Goal: Check status: Check status

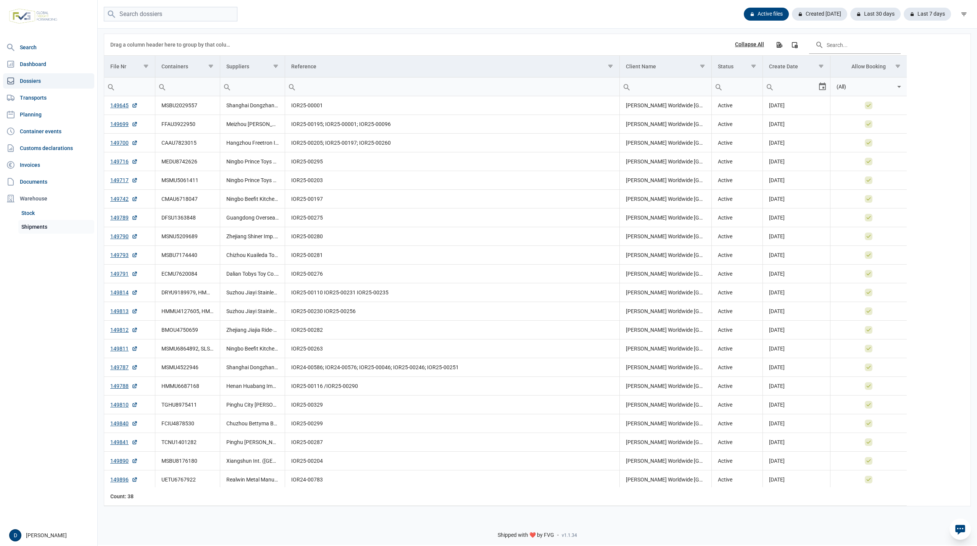
click at [36, 226] on link "Shipments" at bounding box center [56, 227] width 76 height 14
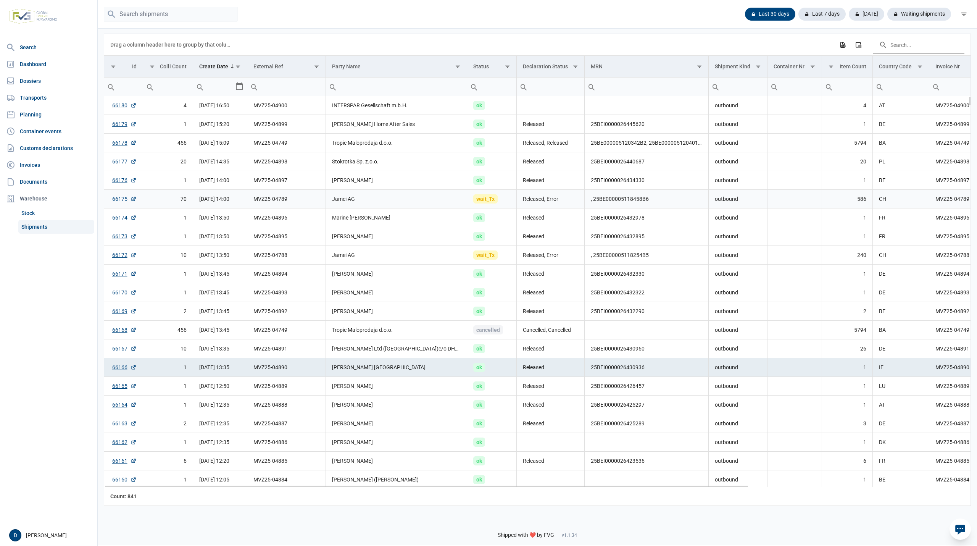
click at [115, 201] on link "66175" at bounding box center [124, 199] width 24 height 8
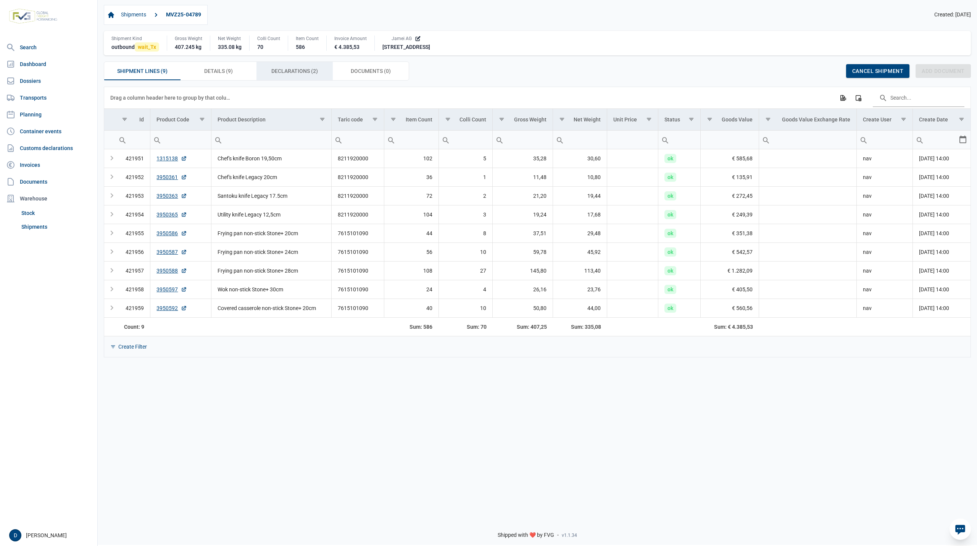
click at [303, 68] on span "Declarations (2) Declarations (2)" at bounding box center [294, 70] width 47 height 9
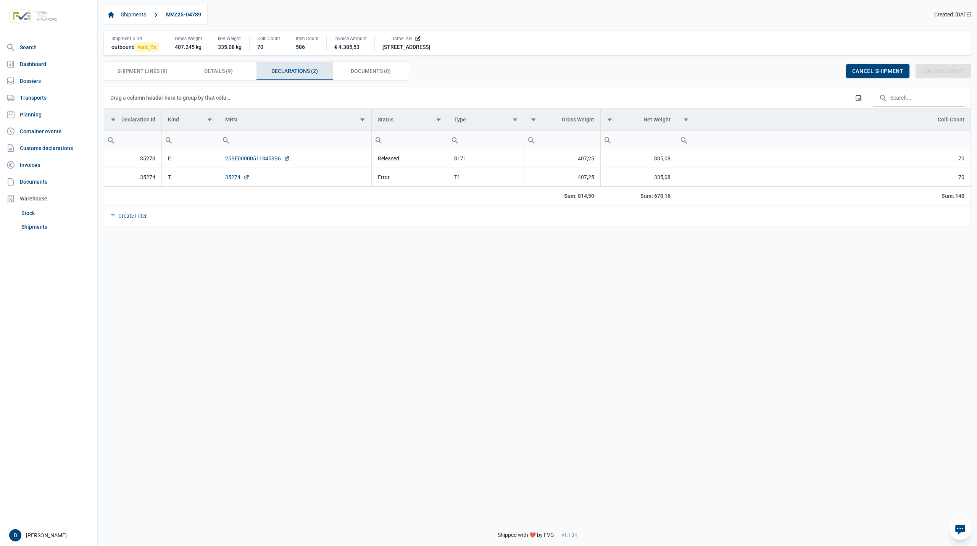
click at [226, 179] on link "35274" at bounding box center [237, 177] width 24 height 8
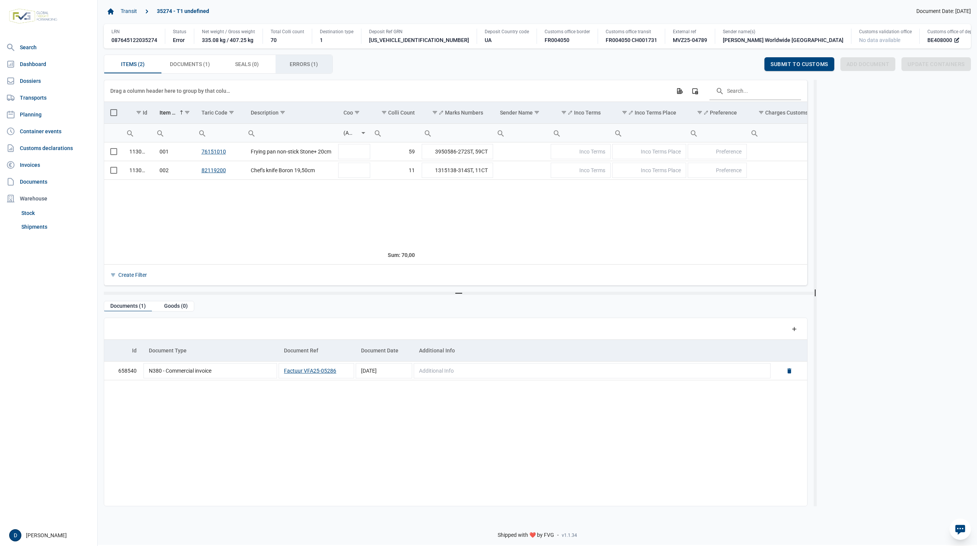
click at [297, 60] on span "Errors (1) Errors (1)" at bounding box center [304, 64] width 28 height 9
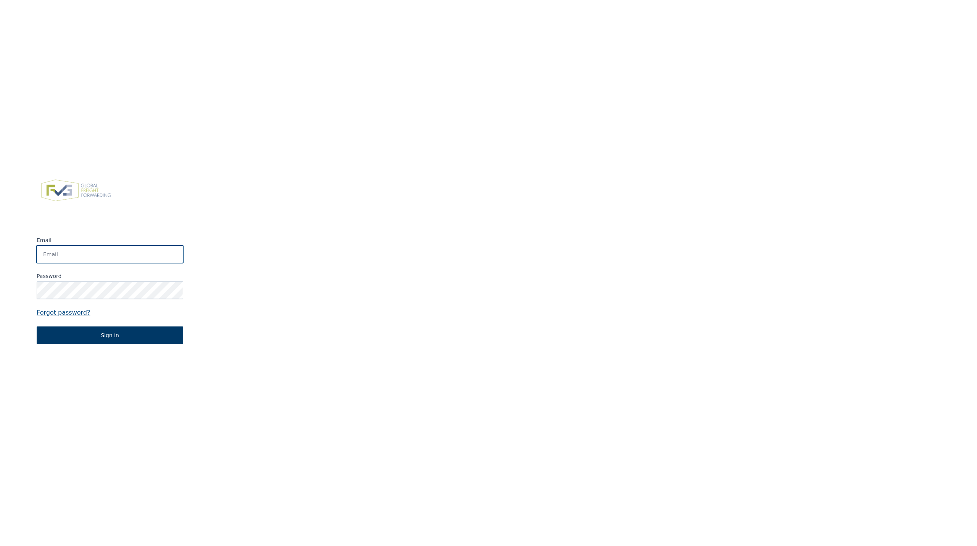
type input "dennis.engelen@berghoffworldwide.com"
click at [121, 336] on button "Sign in" at bounding box center [110, 335] width 147 height 18
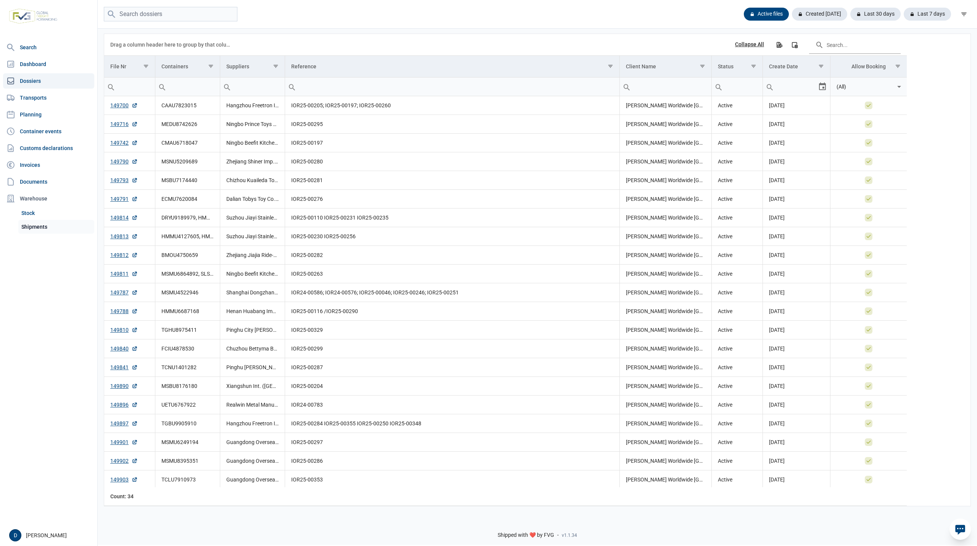
click at [37, 230] on link "Shipments" at bounding box center [56, 227] width 76 height 14
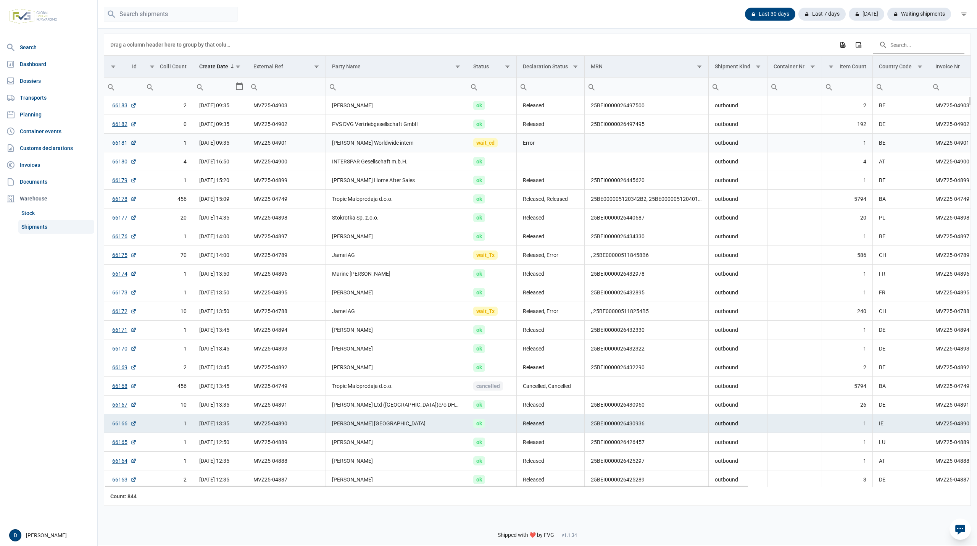
click at [115, 144] on link "66181" at bounding box center [124, 143] width 24 height 8
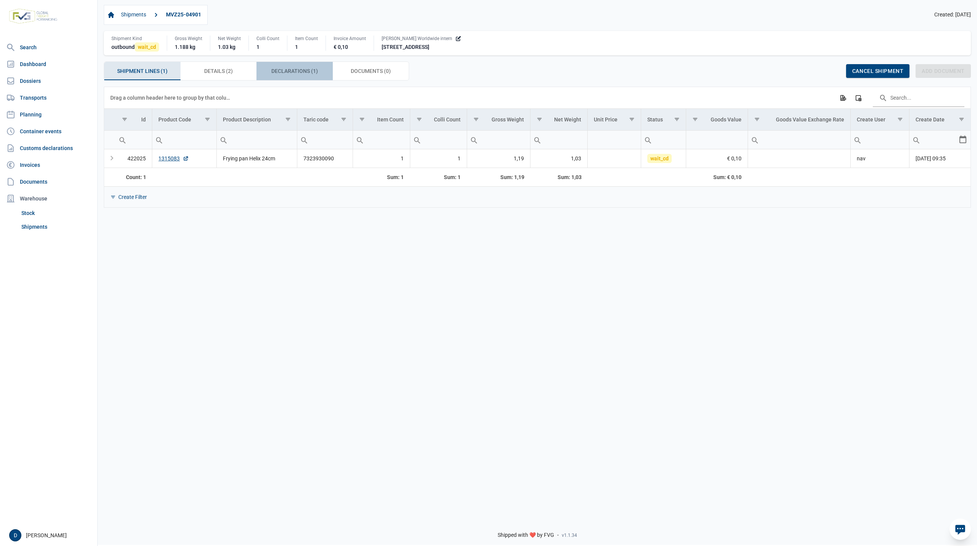
click at [313, 76] on span "Declarations (1) Declarations (1)" at bounding box center [294, 70] width 47 height 9
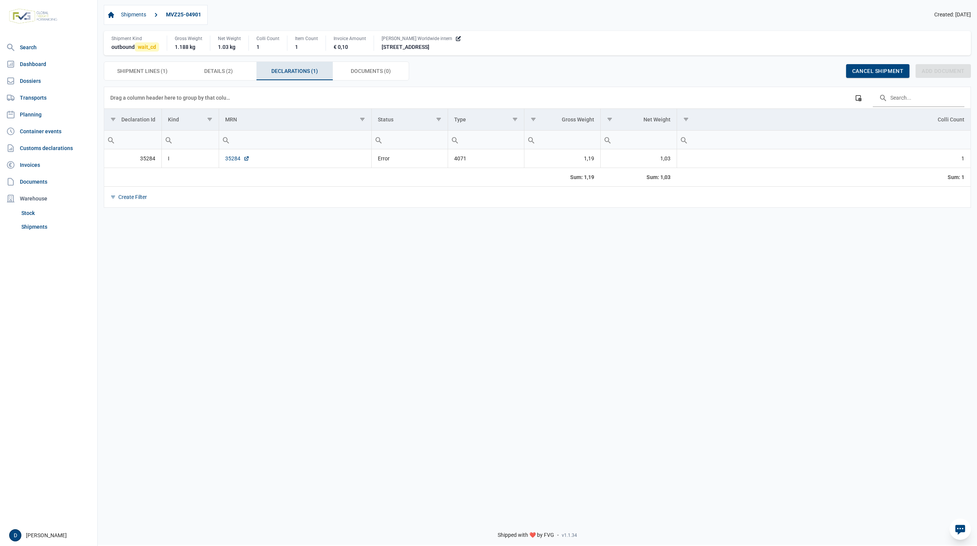
click at [226, 162] on link "35284" at bounding box center [237, 159] width 24 height 8
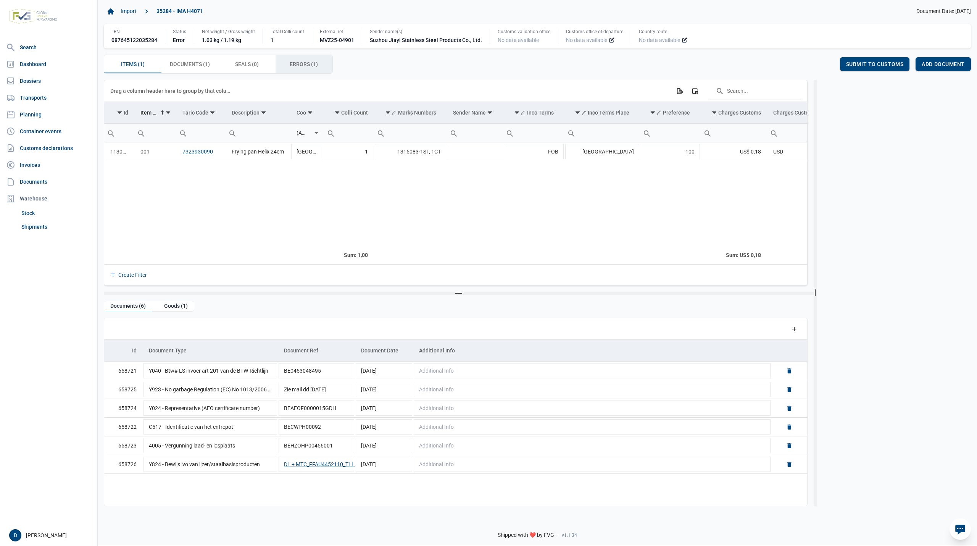
click at [294, 62] on span "Errors (1) Errors (1)" at bounding box center [304, 64] width 28 height 9
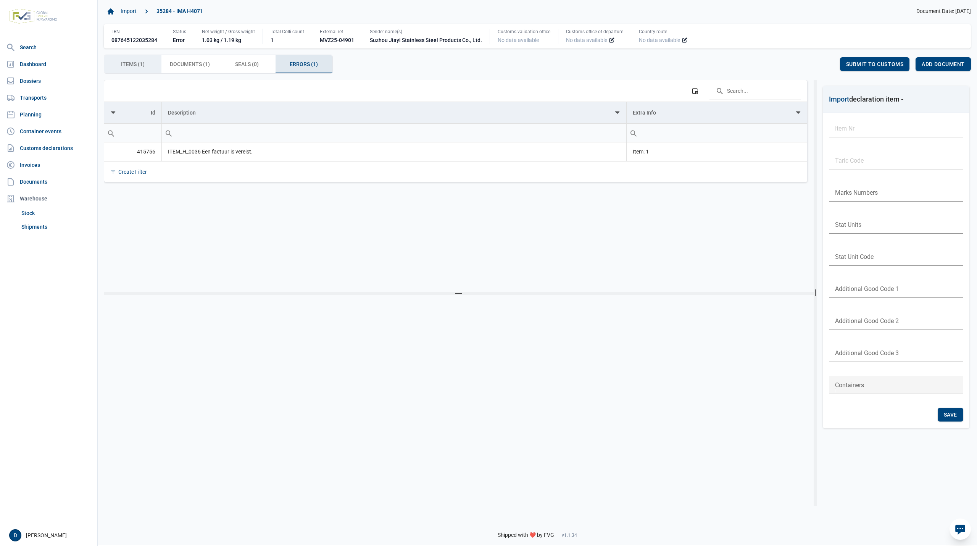
click at [136, 69] on span "Items (1) Items (1)" at bounding box center [133, 64] width 24 height 9
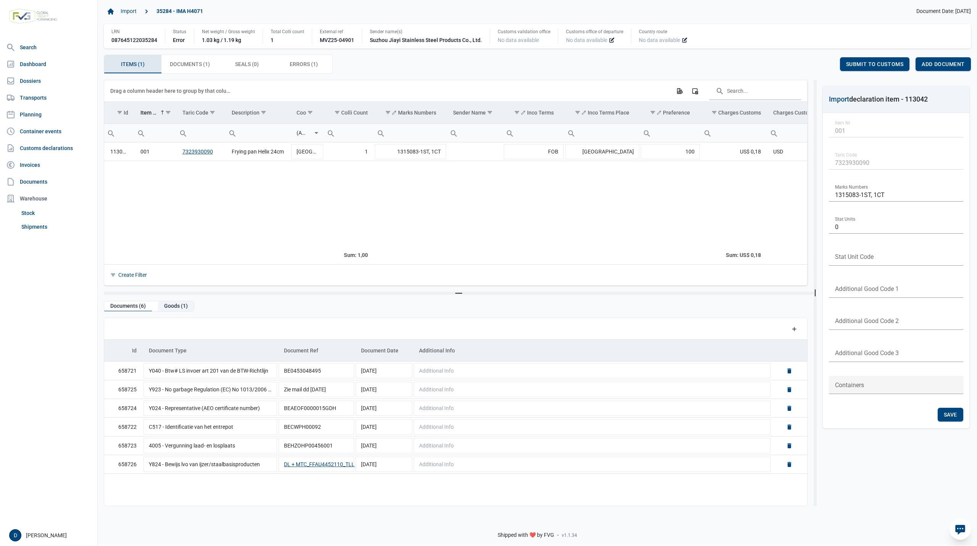
click at [170, 305] on div "Goods (1)" at bounding box center [176, 306] width 36 height 10
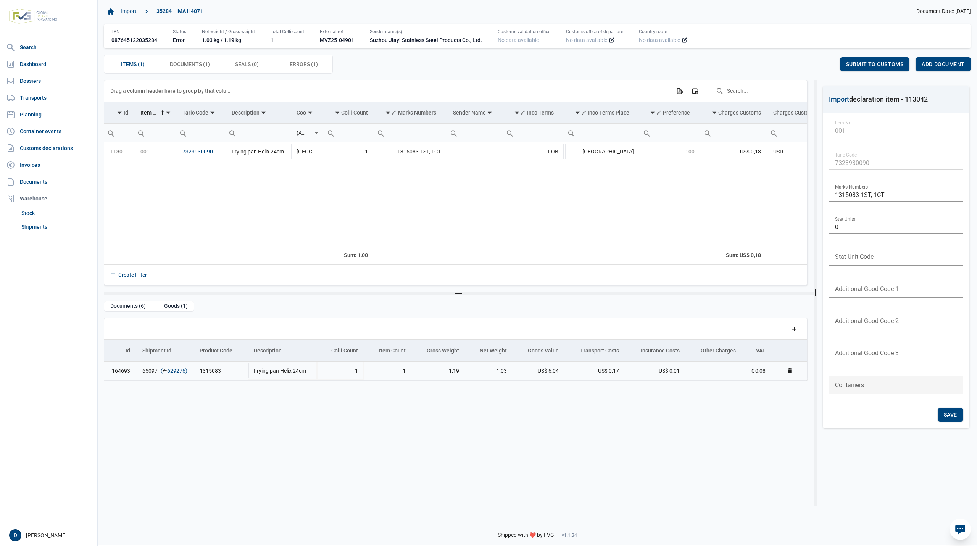
click at [176, 373] on link "629276" at bounding box center [176, 371] width 18 height 8
click at [941, 59] on div "Add document" at bounding box center [943, 64] width 55 height 14
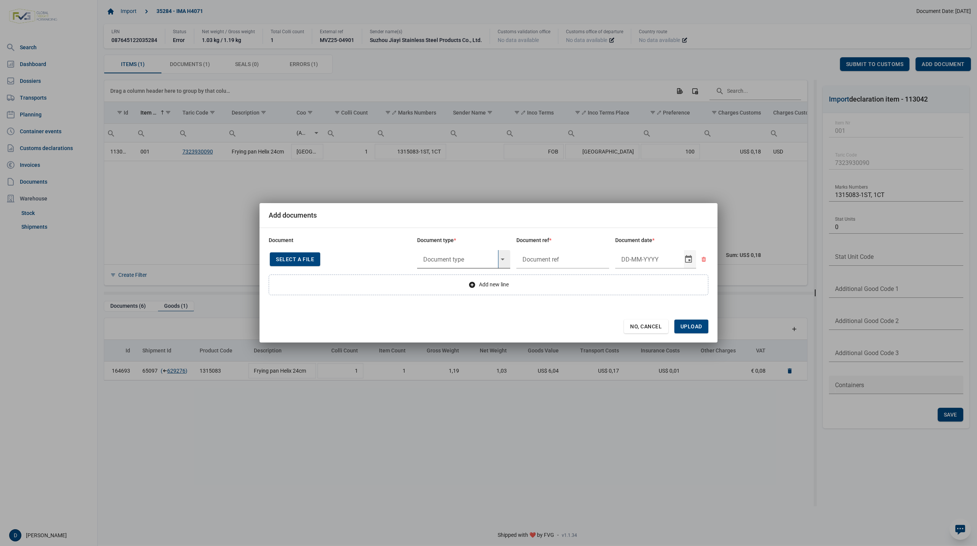
click at [447, 258] on input "text" at bounding box center [457, 259] width 81 height 18
click at [444, 297] on div "N935 - Invoice" at bounding box center [463, 298] width 93 height 18
type input "N935 - Invoice"
type input "."
type input "29-5-2025"
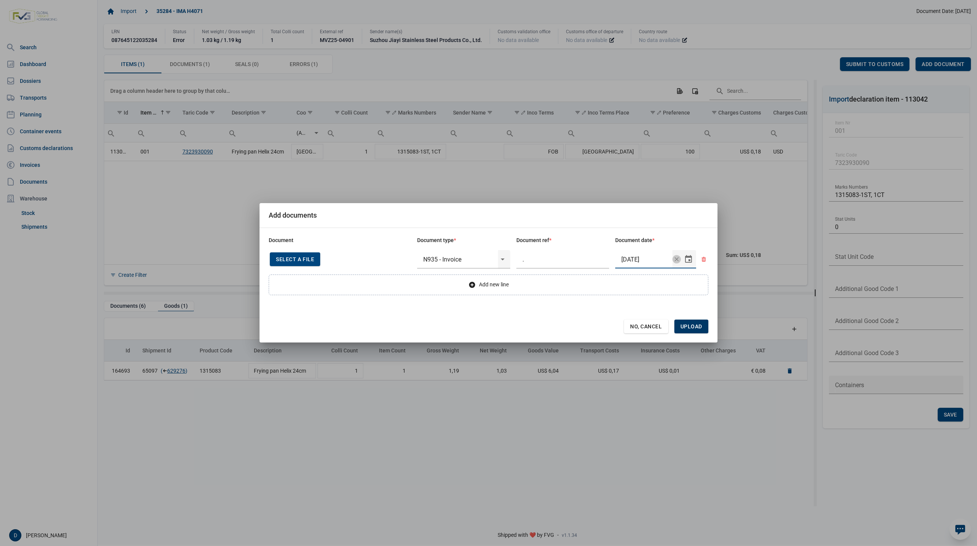
click at [697, 324] on span "Upload" at bounding box center [692, 326] width 22 height 6
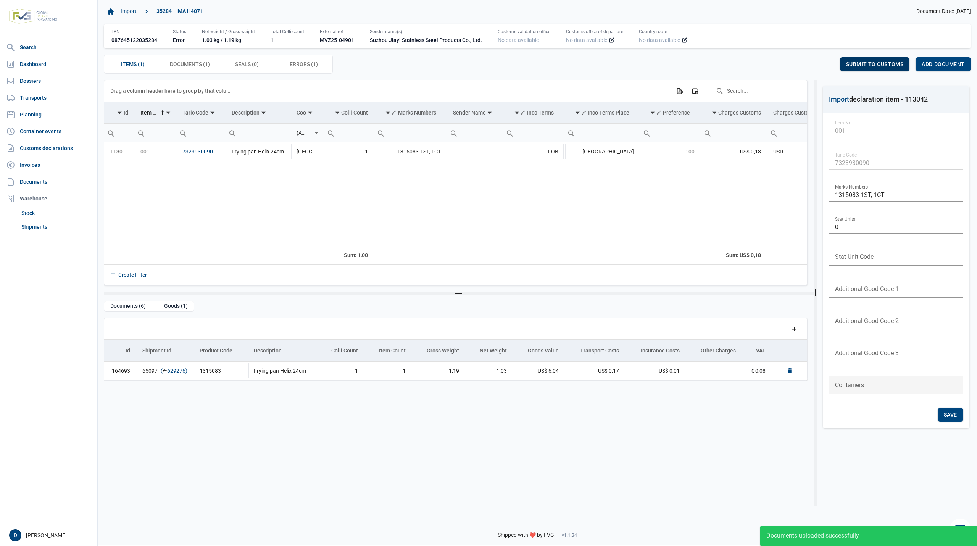
click at [859, 62] on span "Submit to customs" at bounding box center [875, 64] width 58 height 6
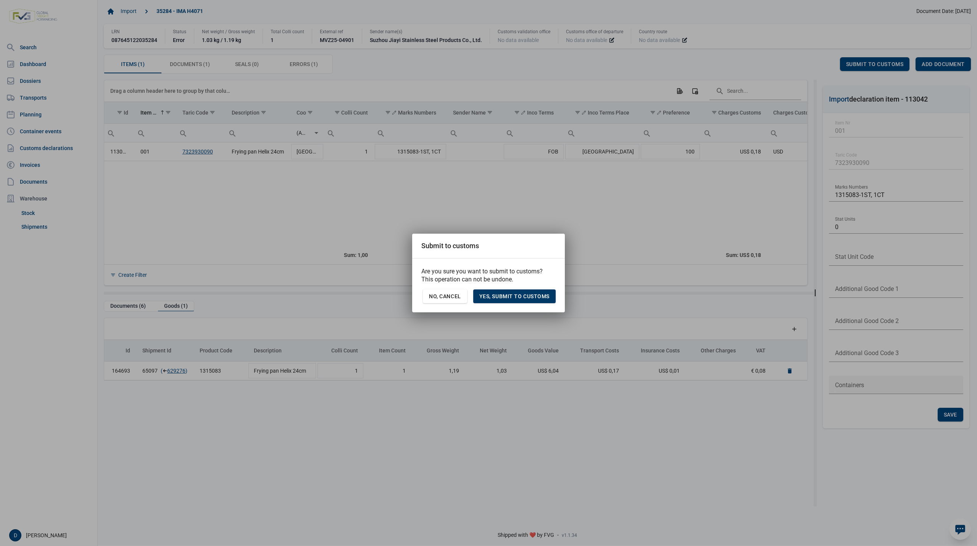
click at [535, 295] on span "Yes, Submit to customs" at bounding box center [514, 296] width 70 height 6
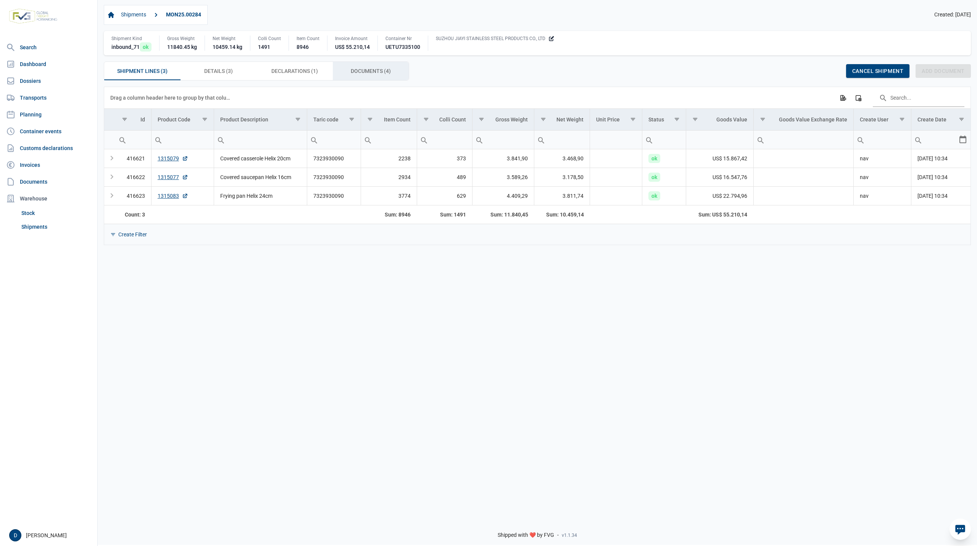
click at [370, 68] on span "Documents (4) Documents (4)" at bounding box center [371, 70] width 40 height 9
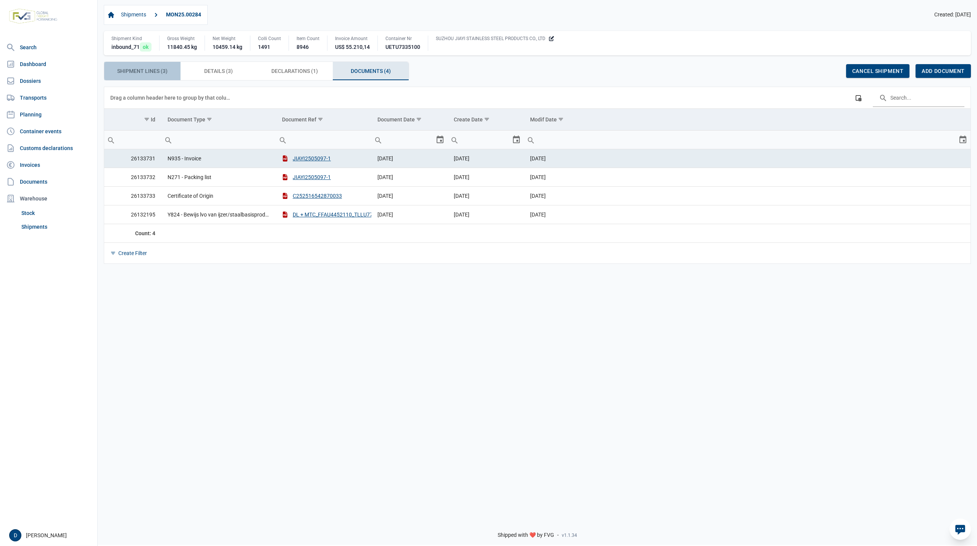
click at [153, 73] on span "Shipment Lines (3) Shipment Lines (3)" at bounding box center [142, 70] width 50 height 9
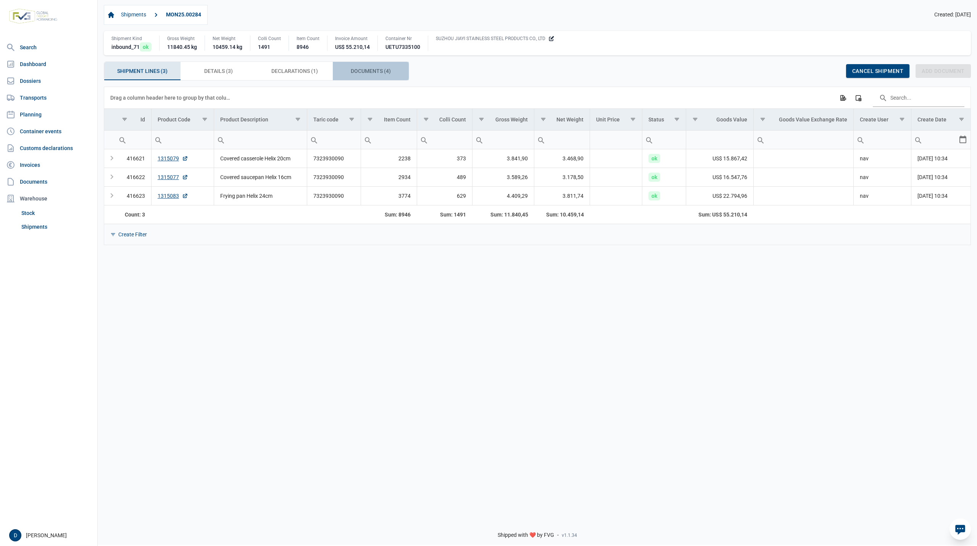
click at [373, 66] on div "Documents (4) Documents (4)" at bounding box center [371, 71] width 76 height 18
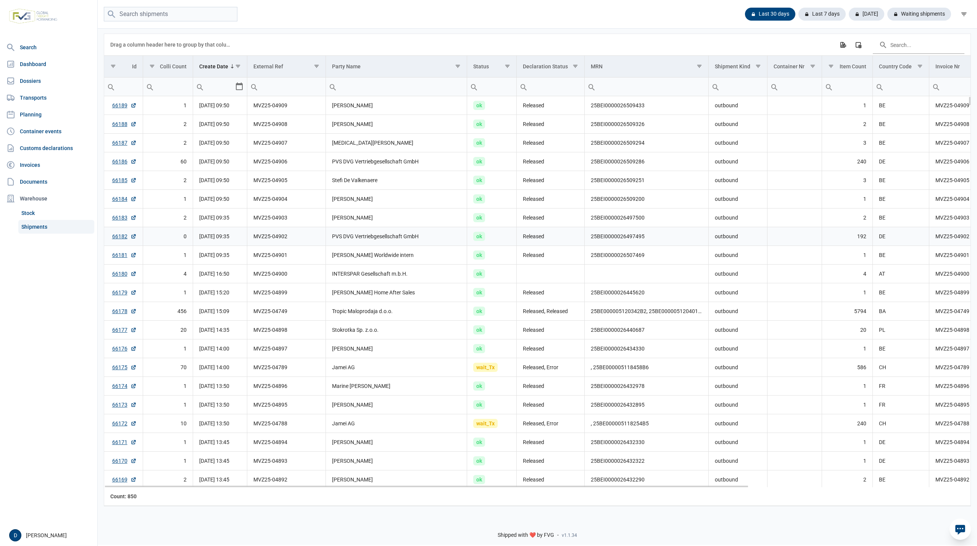
click at [368, 242] on td "PVS DVG Vertriebgesellschaft GmbH" at bounding box center [397, 236] width 142 height 19
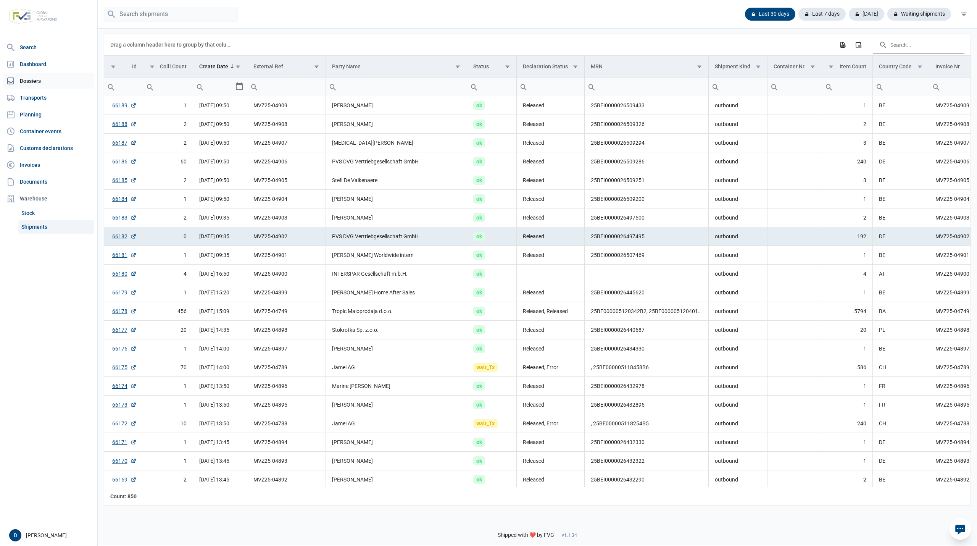
click at [36, 78] on link "Dossiers" at bounding box center [48, 80] width 91 height 15
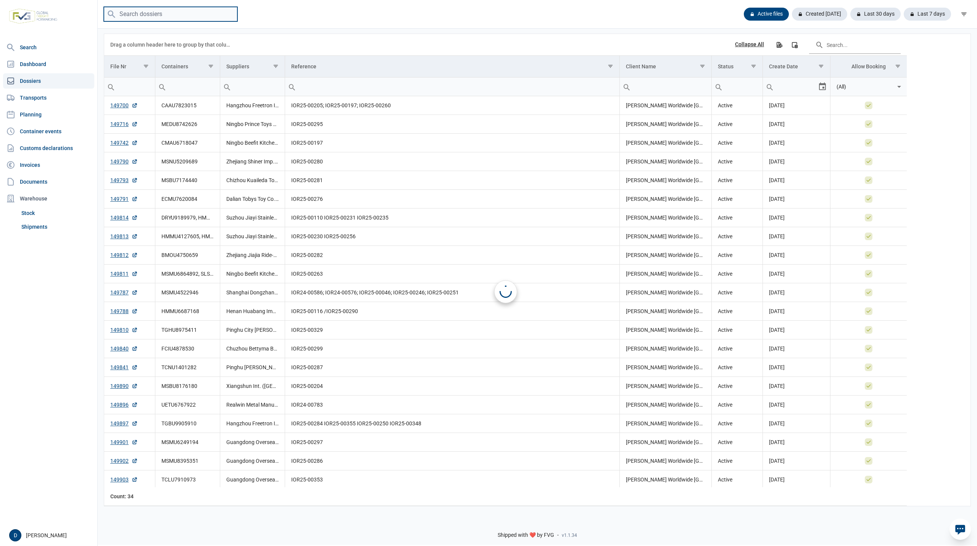
click at [152, 13] on input "search" at bounding box center [171, 14] width 134 height 15
paste input "TCNU1401282"
type input "TCNU1401282"
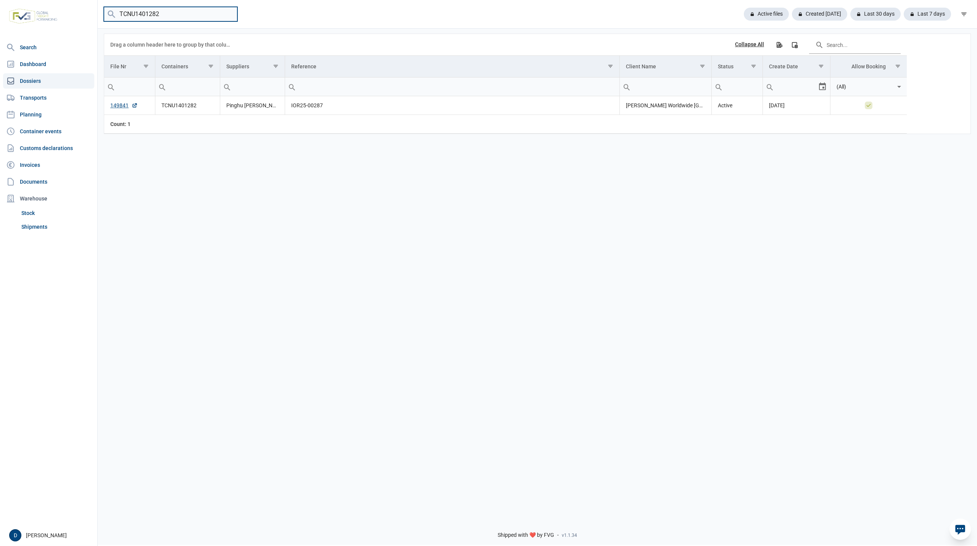
drag, startPoint x: 168, startPoint y: 13, endPoint x: 97, endPoint y: 7, distance: 72.0
click at [97, 7] on div "Search Dashboard Dossiers Transports Planning Container events Customs declarat…" at bounding box center [488, 272] width 977 height 546
paste input "BMOU4750659"
type input "BMOU4750659"
drag, startPoint x: 162, startPoint y: 16, endPoint x: 99, endPoint y: 13, distance: 63.1
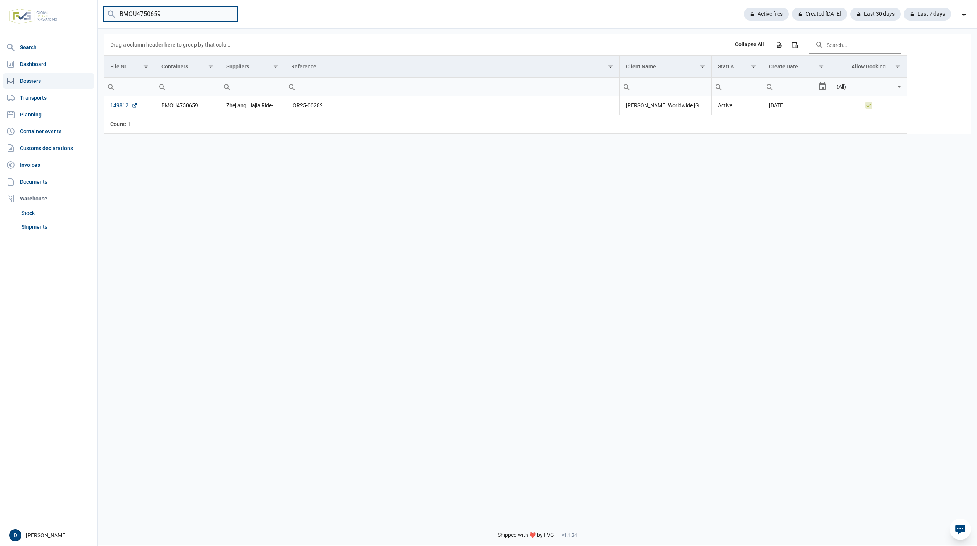
click at [99, 13] on div "BMOU4750659 Active files Created [DATE] Last 30 days Last 7 days" at bounding box center [538, 14] width 880 height 15
paste input "SLSU8007424"
drag, startPoint x: 166, startPoint y: 14, endPoint x: 78, endPoint y: 15, distance: 87.8
click at [78, 15] on div "Search Dashboard Dossiers Transports Planning Container events Customs declarat…" at bounding box center [488, 272] width 977 height 546
paste input "MSMU4522946"
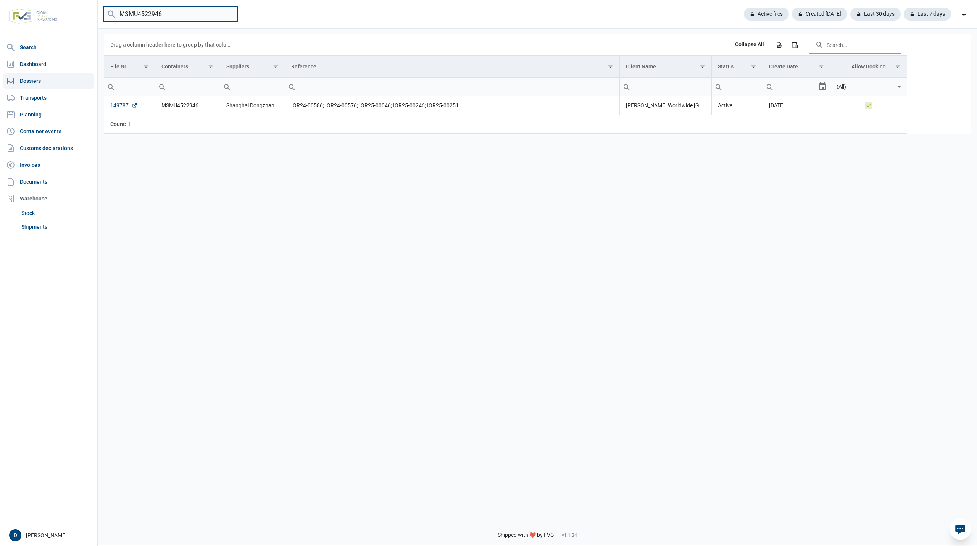
drag, startPoint x: 167, startPoint y: 11, endPoint x: 100, endPoint y: 18, distance: 67.5
click at [101, 18] on div "MSMU4522946 Active files Created [DATE] Last 30 days Last 7 days" at bounding box center [538, 14] width 880 height 15
paste input "NU5209689"
type input "MSNU5209689"
